Goal: Task Accomplishment & Management: Manage account settings

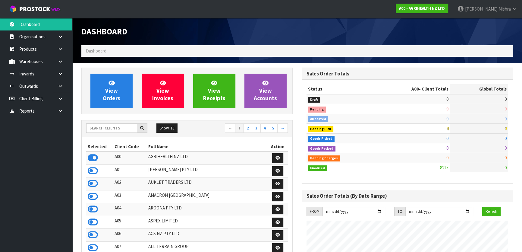
scroll to position [456, 220]
click at [114, 123] on div "Show: 10 5 10 25 50 ← 1 2 3 4 5 →" at bounding box center [187, 128] width 211 height 17
drag, startPoint x: 114, startPoint y: 123, endPoint x: 114, endPoint y: 129, distance: 6.3
click at [114, 129] on div "Show: 10 5 10 25 50 ← 1 2 3 4 5 →" at bounding box center [187, 128] width 211 height 17
click at [114, 129] on input "text" at bounding box center [111, 127] width 51 height 9
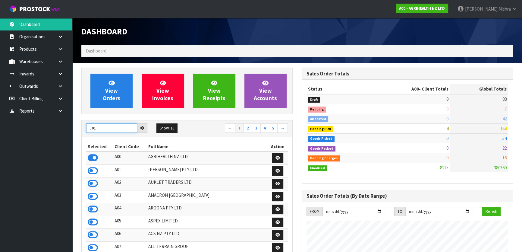
type input "J01"
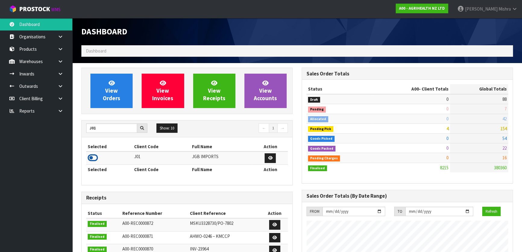
click at [90, 162] on icon at bounding box center [93, 157] width 10 height 9
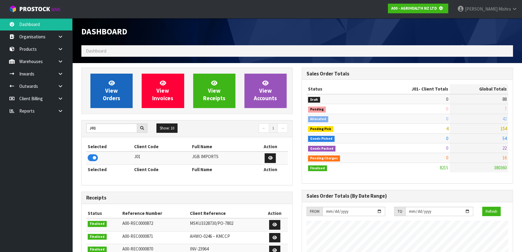
scroll to position [375, 220]
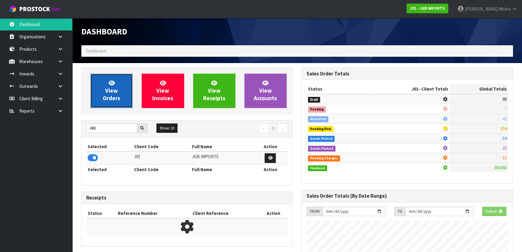
click at [100, 100] on link "View Orders" at bounding box center [111, 91] width 42 height 34
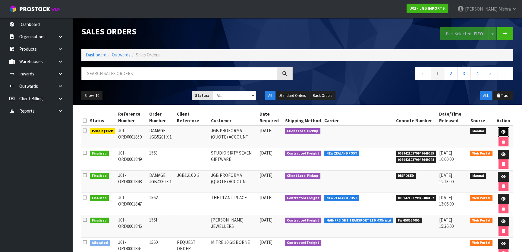
click at [504, 129] on link at bounding box center [503, 132] width 11 height 10
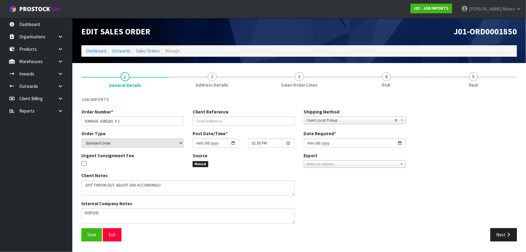
drag, startPoint x: 383, startPoint y: 78, endPoint x: 392, endPoint y: 103, distance: 26.6
click at [383, 78] on span "4" at bounding box center [386, 76] width 9 height 9
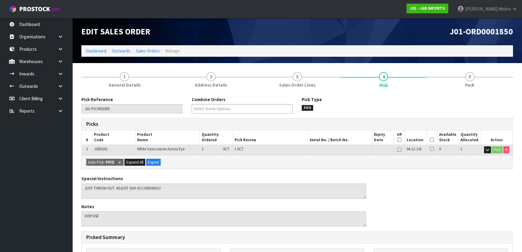
click at [431, 140] on icon at bounding box center [432, 140] width 4 height 0
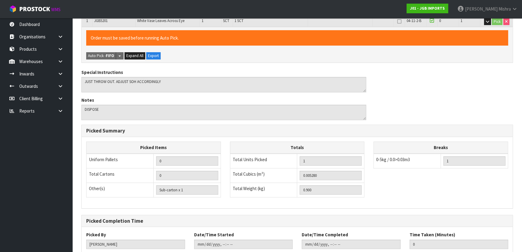
scroll to position [164, 0]
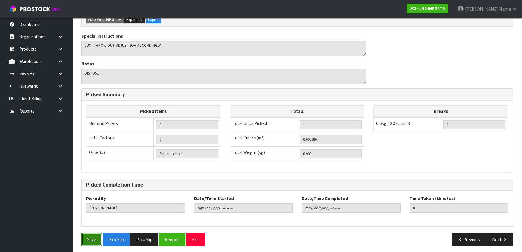
click at [91, 241] on button "Save" at bounding box center [91, 239] width 21 height 13
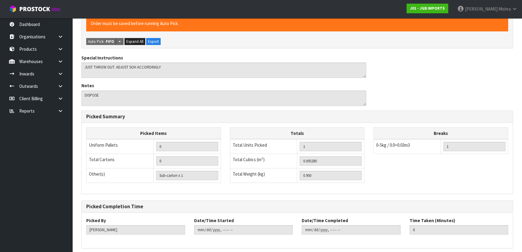
scroll to position [0, 0]
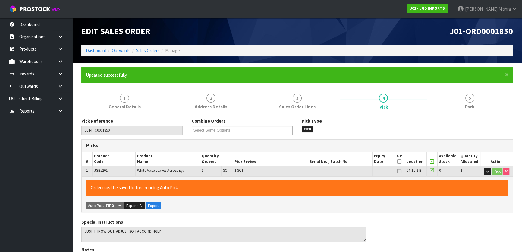
type input "Lalisha Mishra"
type input "2025-09-09T10:22:34"
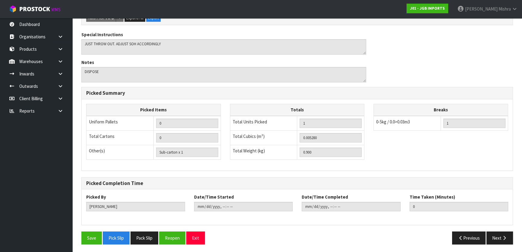
click at [497, 243] on div "Save Pick Slip Pack Slip Reopen Exit Previous Next" at bounding box center [297, 239] width 441 height 17
click at [500, 238] on button "Next" at bounding box center [500, 237] width 27 height 13
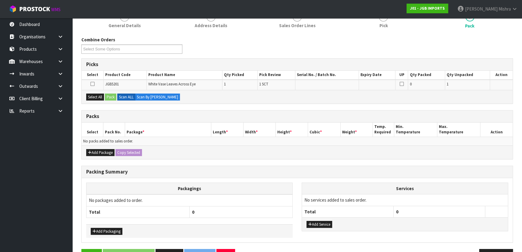
scroll to position [99, 0]
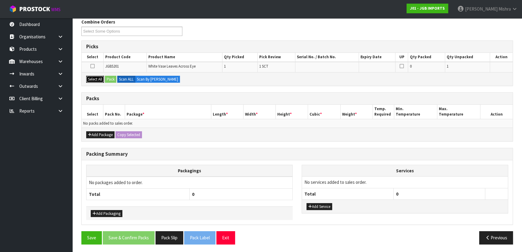
click at [99, 76] on button "Select All" at bounding box center [95, 79] width 18 height 7
click at [111, 79] on button "Pack" at bounding box center [110, 79] width 11 height 7
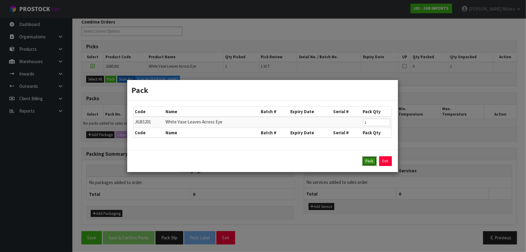
click at [370, 163] on button "Pack" at bounding box center [369, 161] width 14 height 10
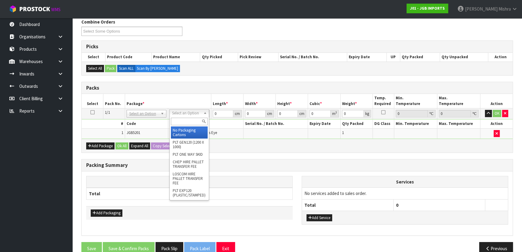
drag, startPoint x: 196, startPoint y: 112, endPoint x: 181, endPoint y: 126, distance: 19.8
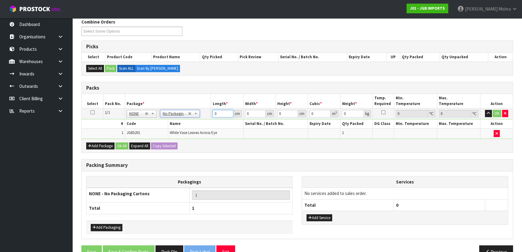
drag, startPoint x: 226, startPoint y: 115, endPoint x: 197, endPoint y: 115, distance: 28.3
click at [197, 115] on tr "1/1 NONE 007-001 007-002 007-004 007-009 007-013 007-014 007-015 007-017 007-01…" at bounding box center [297, 113] width 431 height 11
type input "1"
drag, startPoint x: 254, startPoint y: 114, endPoint x: 226, endPoint y: 114, distance: 28.0
click at [226, 114] on tr "1/1 NONE 007-001 007-002 007-004 007-009 007-013 007-014 007-015 007-017 007-01…" at bounding box center [297, 113] width 431 height 11
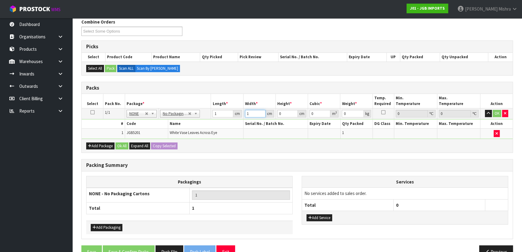
type input "1"
drag, startPoint x: 284, startPoint y: 112, endPoint x: 263, endPoint y: 112, distance: 20.2
click at [263, 112] on tr "1/1 NONE 007-001 007-002 007-004 007-009 007-013 007-014 007-015 007-017 007-01…" at bounding box center [297, 113] width 431 height 11
type input "1"
type input "0.000001"
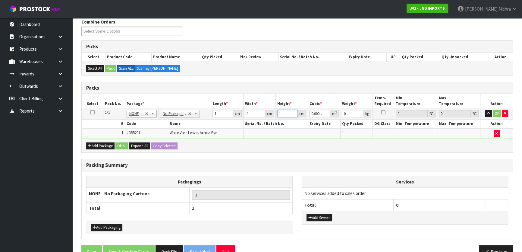
type input "1"
drag, startPoint x: 350, startPoint y: 113, endPoint x: 336, endPoint y: 112, distance: 14.5
click at [336, 112] on tr "1/1 NONE 007-001 007-002 007-004 007-009 007-013 007-014 007-015 007-017 007-01…" at bounding box center [297, 113] width 431 height 11
type input "1"
click at [122, 142] on button "Ok All" at bounding box center [121, 145] width 13 height 7
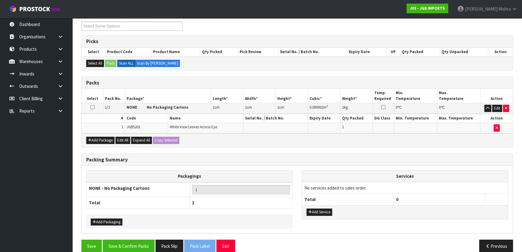
scroll to position [112, 0]
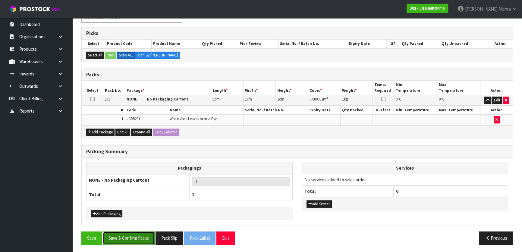
click at [119, 232] on button "Save & Confirm Packs" at bounding box center [129, 237] width 52 height 13
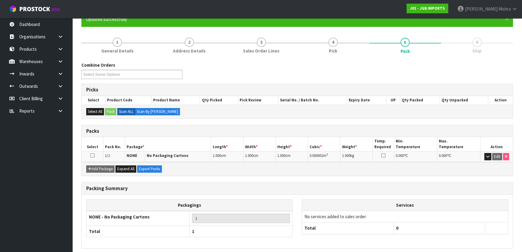
scroll to position [80, 0]
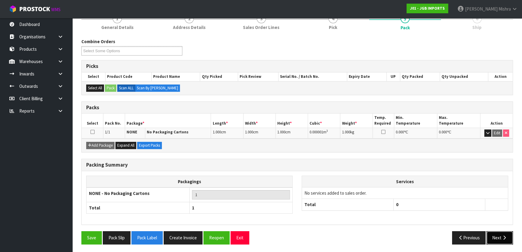
click at [501, 240] on button "Next" at bounding box center [500, 237] width 27 height 13
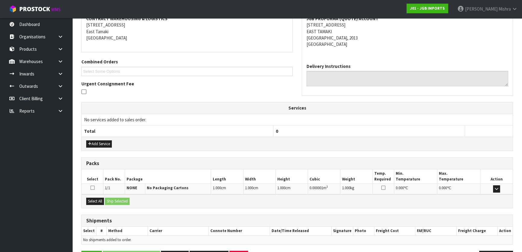
scroll to position [139, 0]
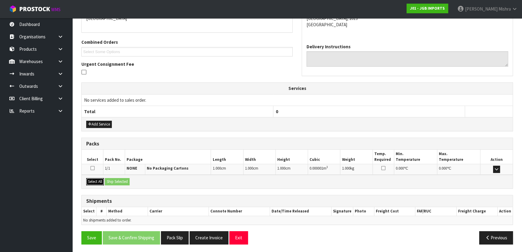
click at [94, 181] on button "Select All" at bounding box center [95, 181] width 18 height 7
click at [118, 181] on button "Ship Selected" at bounding box center [117, 181] width 25 height 7
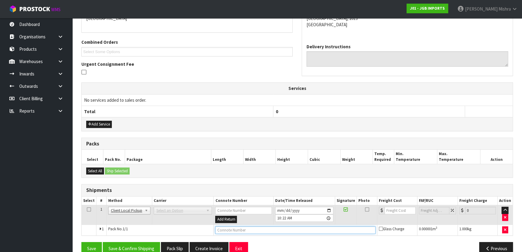
click at [243, 227] on input "text" at bounding box center [295, 230] width 160 height 8
type input "DISPOSED"
click at [137, 247] on button "Save & Confirm Shipping" at bounding box center [131, 248] width 57 height 13
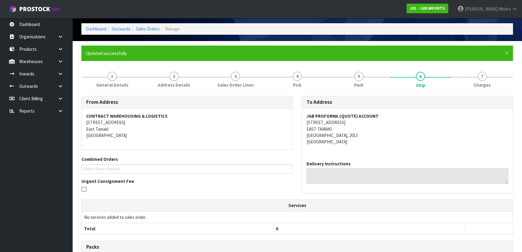
scroll to position [0, 0]
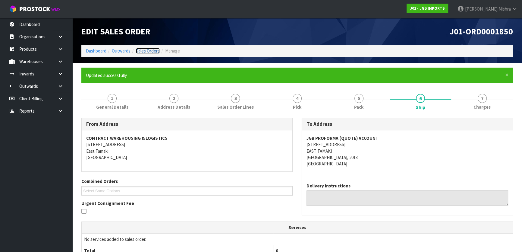
click at [147, 53] on link "Sales Orders" at bounding box center [148, 51] width 24 height 6
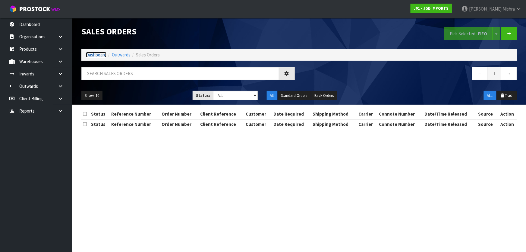
click at [92, 54] on link "Dashboard" at bounding box center [96, 55] width 21 height 6
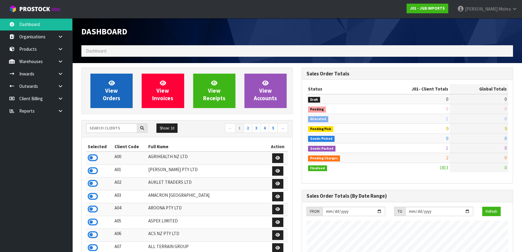
scroll to position [456, 220]
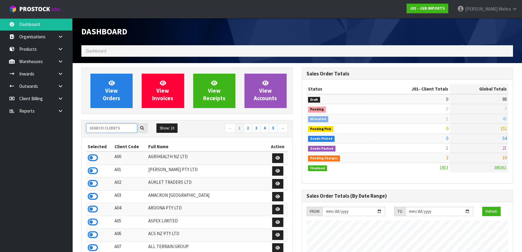
click at [109, 127] on input "text" at bounding box center [111, 127] width 51 height 9
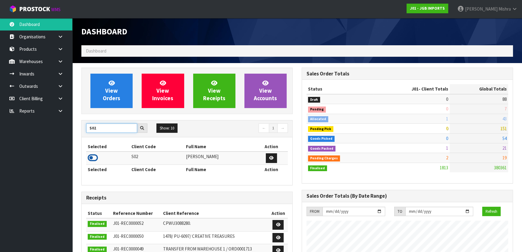
type input "S02"
drag, startPoint x: 95, startPoint y: 157, endPoint x: 109, endPoint y: 132, distance: 28.1
click at [95, 157] on icon at bounding box center [93, 157] width 10 height 9
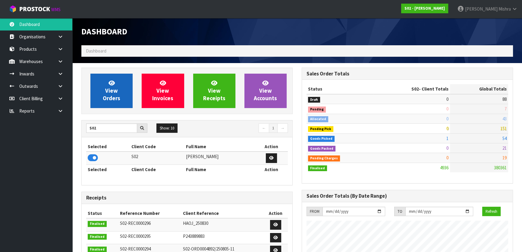
scroll to position [436, 220]
click at [124, 77] on link "View Orders" at bounding box center [111, 91] width 42 height 34
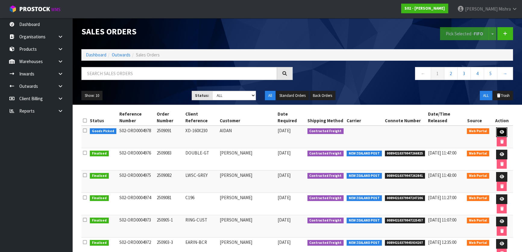
click at [500, 130] on icon at bounding box center [502, 132] width 5 height 4
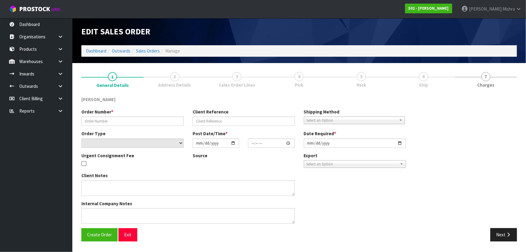
type input "2509091"
type input "XD-160X230"
select select "number:0"
type input "2025-09-08"
type input "21:15:00.000"
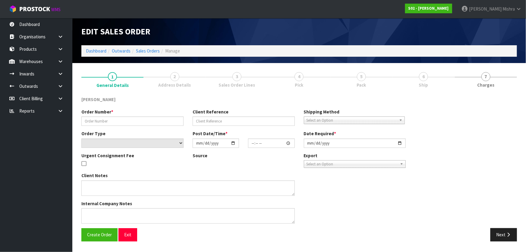
type input "2025-09-08"
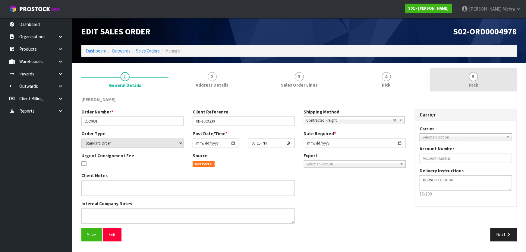
click at [469, 80] on link "5 Pack" at bounding box center [473, 80] width 87 height 24
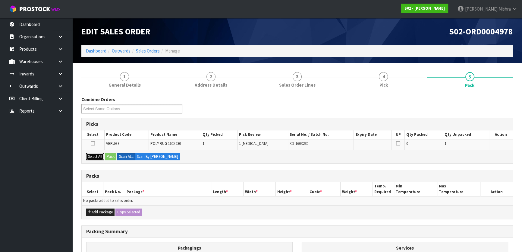
click at [93, 157] on button "Select All" at bounding box center [95, 156] width 18 height 7
click at [110, 155] on button "Pack" at bounding box center [110, 156] width 11 height 7
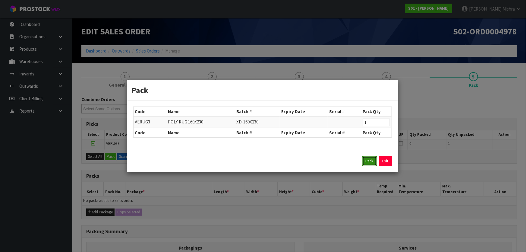
click at [368, 158] on button "Pack" at bounding box center [369, 161] width 14 height 10
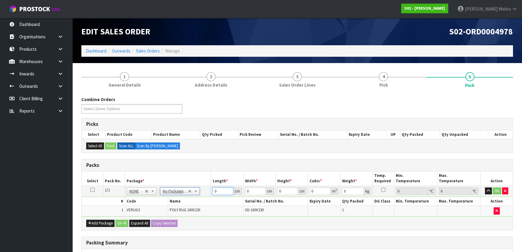
drag, startPoint x: 222, startPoint y: 193, endPoint x: 163, endPoint y: 190, distance: 59.5
click at [166, 191] on tr "1/1 NONE 007-001 007-002 007-004 007-009 007-013 007-014 007-015 007-017 007-01…" at bounding box center [297, 190] width 431 height 11
type input "80"
type input "27"
type input "2"
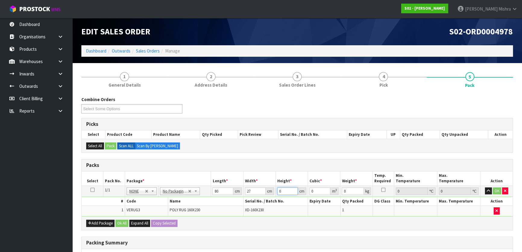
type input "0.00432"
type input "24"
type input "0.05184"
type input "24"
type input "4"
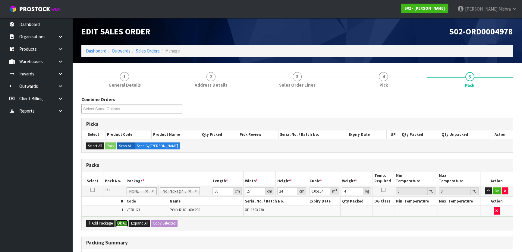
click at [125, 222] on button "Ok All" at bounding box center [121, 222] width 13 height 7
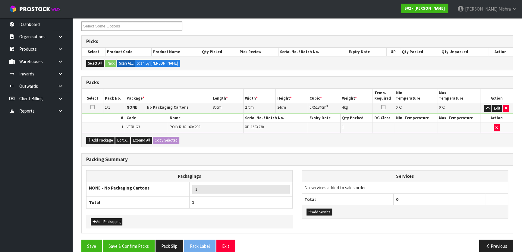
scroll to position [90, 0]
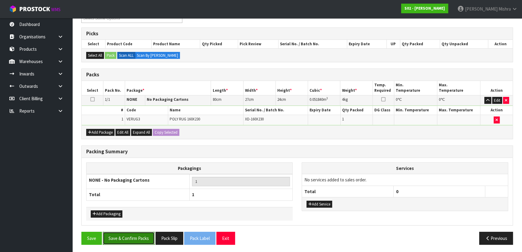
click at [120, 238] on button "Save & Confirm Packs" at bounding box center [129, 238] width 52 height 13
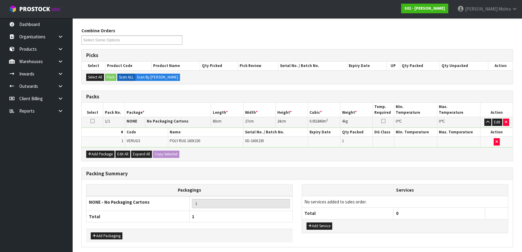
scroll to position [0, 0]
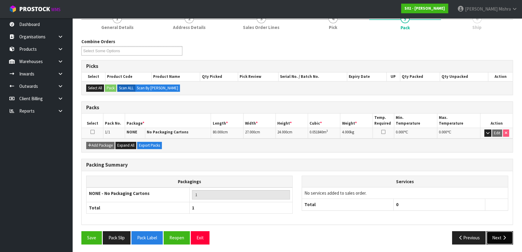
click at [494, 237] on button "Next" at bounding box center [500, 237] width 27 height 13
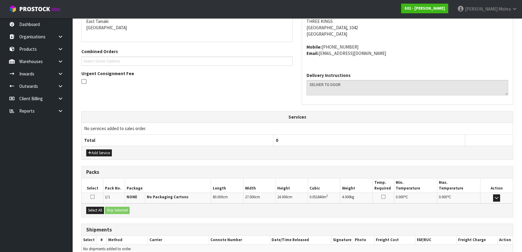
scroll to position [158, 0]
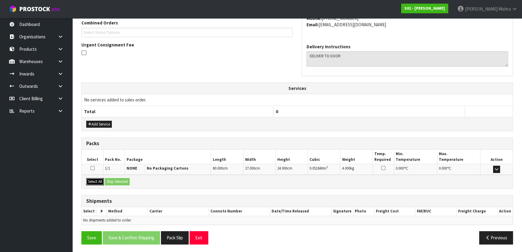
click at [88, 180] on button "Select All" at bounding box center [95, 181] width 18 height 7
click at [118, 181] on button "Ship Selected" at bounding box center [117, 181] width 25 height 7
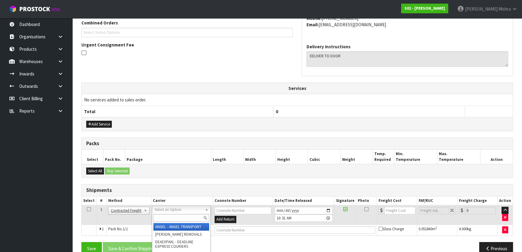
click at [176, 214] on input "text" at bounding box center [181, 218] width 56 height 8
type input "NZP"
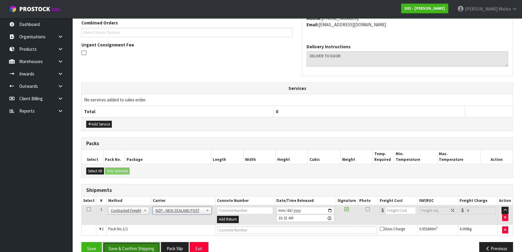
click at [144, 247] on button "Save & Confirm Shipping" at bounding box center [131, 248] width 57 height 13
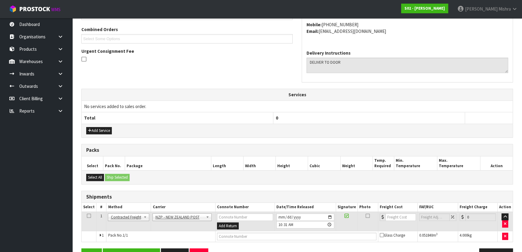
scroll to position [0, 0]
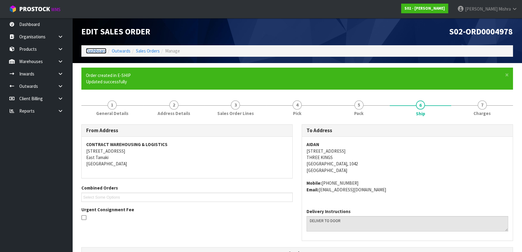
click at [97, 49] on link "Dashboard" at bounding box center [96, 51] width 21 height 6
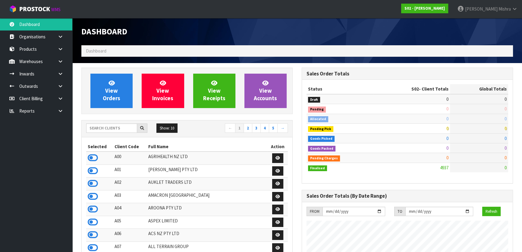
scroll to position [436, 220]
click at [101, 126] on input "text" at bounding box center [111, 127] width 51 height 9
type input "P09"
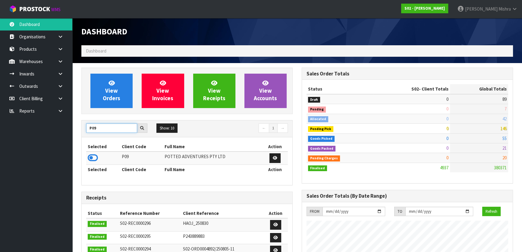
scroll to position [0, 0]
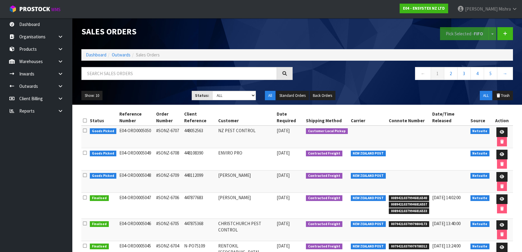
scroll to position [55, 0]
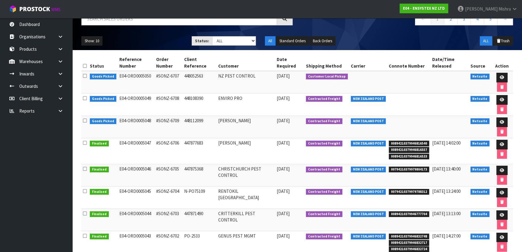
click at [513, 11] on icon at bounding box center [515, 9] width 6 height 5
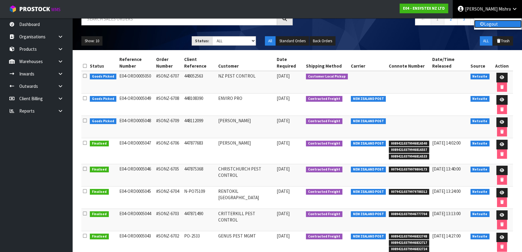
click at [497, 25] on link "Logout" at bounding box center [498, 24] width 48 height 8
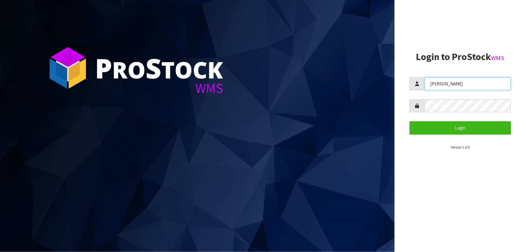
drag, startPoint x: 441, startPoint y: 87, endPoint x: 404, endPoint y: 99, distance: 38.4
click at [404, 99] on aside "Login to ProStock WMS [GEOGRAPHIC_DATA] Login Version 1.0.0" at bounding box center [460, 126] width 131 height 252
type input "[PERSON_NAME]"
click at [415, 108] on div at bounding box center [460, 105] width 101 height 13
click at [410, 121] on button "Login" at bounding box center [460, 127] width 101 height 13
